Goal: Task Accomplishment & Management: Use online tool/utility

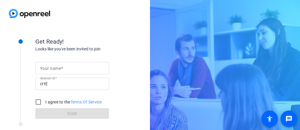
click at [64, 67] on input "Your name" at bounding box center [72, 67] width 64 height 7
type input "[PERSON_NAME]"
click at [35, 102] on input "I agree to the Terms Of Service" at bounding box center [38, 102] width 12 height 12
checkbox input "true"
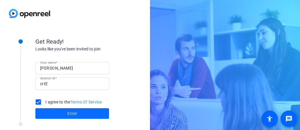
click at [59, 111] on span at bounding box center [72, 113] width 74 height 14
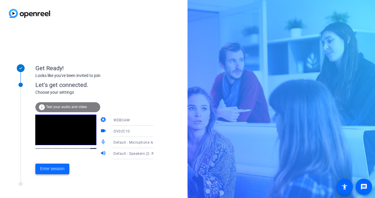
click at [57, 173] on span at bounding box center [52, 169] width 34 height 14
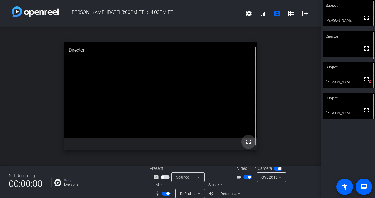
click at [245, 142] on mat-icon "fullscreen" at bounding box center [248, 142] width 7 height 7
click at [245, 141] on mat-icon "fullscreen" at bounding box center [248, 142] width 7 height 7
drag, startPoint x: 252, startPoint y: 134, endPoint x: 250, endPoint y: 99, distance: 35.1
click at [250, 99] on div "Director fullscreen" at bounding box center [160, 96] width 193 height 108
click at [247, 139] on mat-icon "fullscreen" at bounding box center [248, 142] width 7 height 7
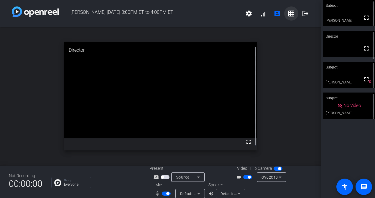
click at [287, 15] on mat-icon "grid_on" at bounding box center [290, 13] width 7 height 7
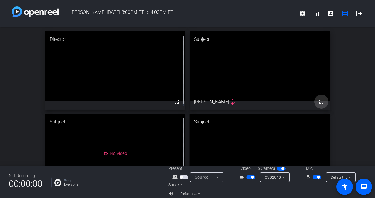
click at [317, 100] on mat-icon "fullscreen" at bounding box center [320, 101] width 7 height 7
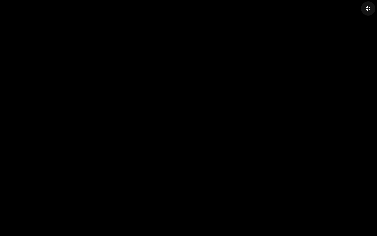
click at [367, 11] on mat-icon "fullscreen_exit" at bounding box center [368, 8] width 7 height 7
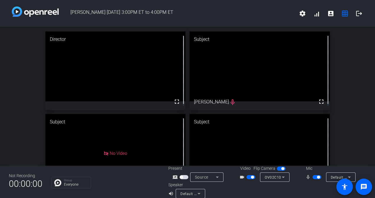
click at [258, 135] on video at bounding box center [259, 149] width 140 height 70
click at [341, 14] on mat-icon "grid_on" at bounding box center [344, 13] width 7 height 7
click at [280, 134] on video at bounding box center [259, 149] width 140 height 70
click at [292, 49] on video at bounding box center [259, 67] width 140 height 70
click at [317, 101] on mat-icon "fullscreen" at bounding box center [320, 101] width 7 height 7
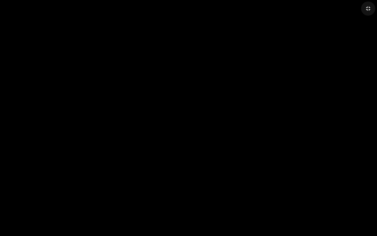
click at [368, 11] on mat-icon "fullscreen_exit" at bounding box center [368, 8] width 7 height 7
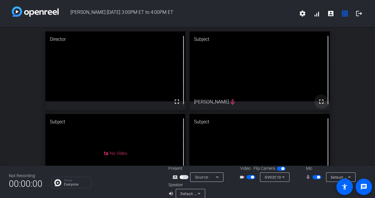
click at [317, 100] on mat-icon "fullscreen" at bounding box center [320, 101] width 7 height 7
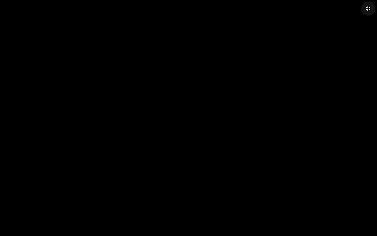
click at [371, 7] on mat-icon "fullscreen_exit" at bounding box center [368, 8] width 7 height 7
